Goal: Transaction & Acquisition: Register for event/course

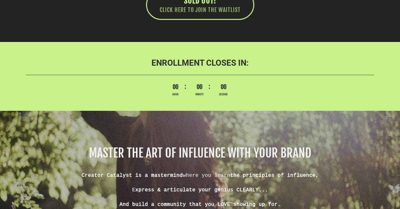
scroll to position [3608, 0]
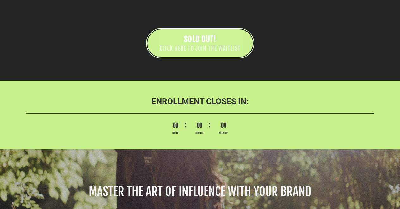
click at [213, 44] on span "SOLD OUT!" at bounding box center [200, 38] width 32 height 9
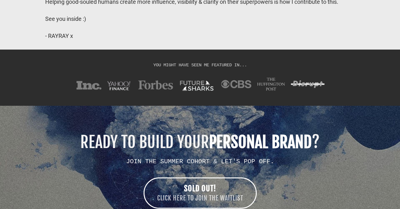
scroll to position [5279, 0]
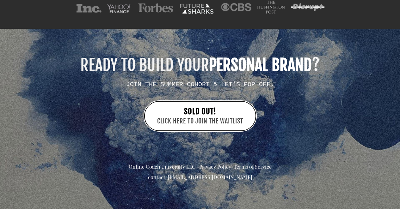
click at [211, 108] on span "SOLD OUT!" at bounding box center [200, 111] width 32 height 9
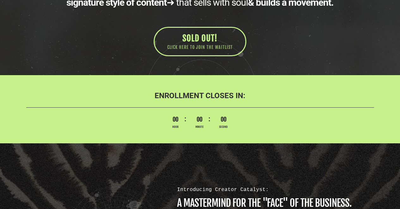
scroll to position [351, 0]
